Goal: Task Accomplishment & Management: Manage account settings

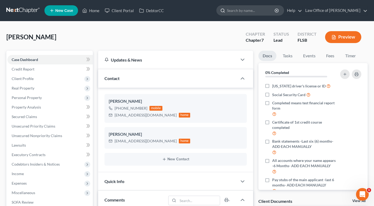
click at [236, 11] on input "search" at bounding box center [251, 11] width 48 height 10
type input "[PERSON_NAME]"
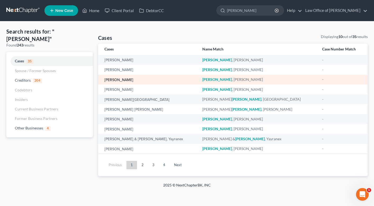
click at [122, 82] on link "[PERSON_NAME]" at bounding box center [118, 80] width 29 height 4
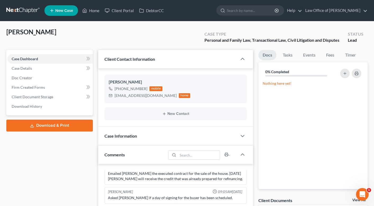
scroll to position [29, 0]
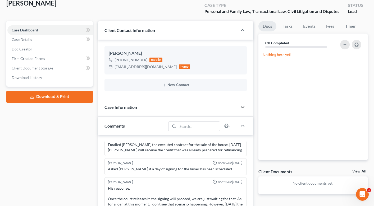
click at [243, 107] on polyline "button" at bounding box center [242, 108] width 3 height 2
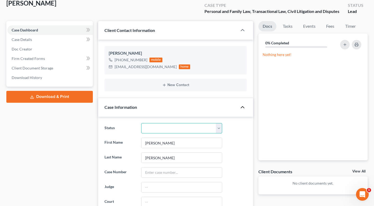
click at [220, 126] on select "Discharged Discharged & Reported Discharge Litigation Dismissal Notice Dismisse…" at bounding box center [181, 128] width 81 height 11
select select "9"
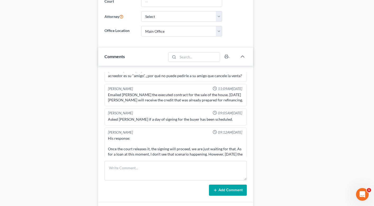
scroll to position [1385, 0]
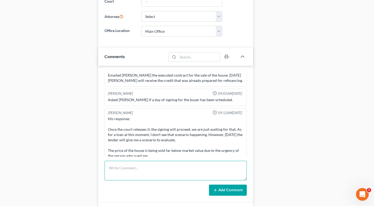
click at [122, 171] on textarea at bounding box center [175, 171] width 142 height 20
click at [135, 169] on textarea "email to client carifing the hearing purpose [DATE]" at bounding box center [175, 171] width 142 height 20
click at [140, 168] on textarea "email to client clarifing the hearing purpose [DATE]" at bounding box center [175, 171] width 142 height 20
click at [188, 168] on textarea "email to client clarifying the hearing purpose [DATE]" at bounding box center [175, 171] width 142 height 20
click at [214, 169] on textarea "email to client clarifying the hearing purpose [DATE]" at bounding box center [175, 171] width 142 height 20
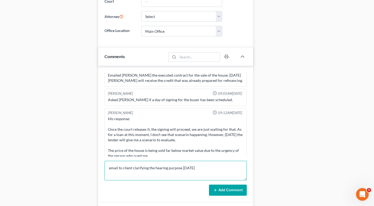
type textarea "email to client clarifying the hearing purpose [DATE]"
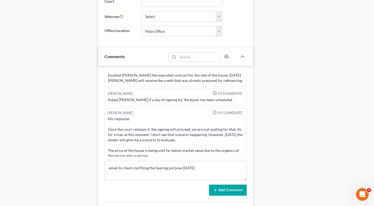
click at [216, 188] on button "Add Comment" at bounding box center [228, 190] width 38 height 11
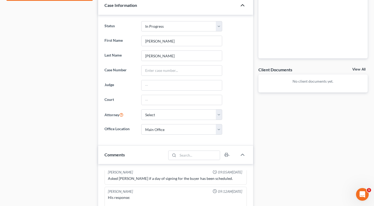
scroll to position [0, 0]
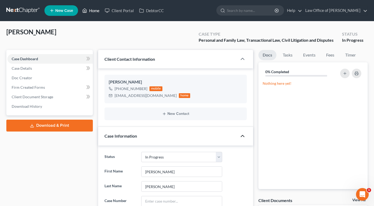
click at [92, 12] on link "Home" at bounding box center [91, 11] width 22 height 10
